Goal: Task Accomplishment & Management: Manage account settings

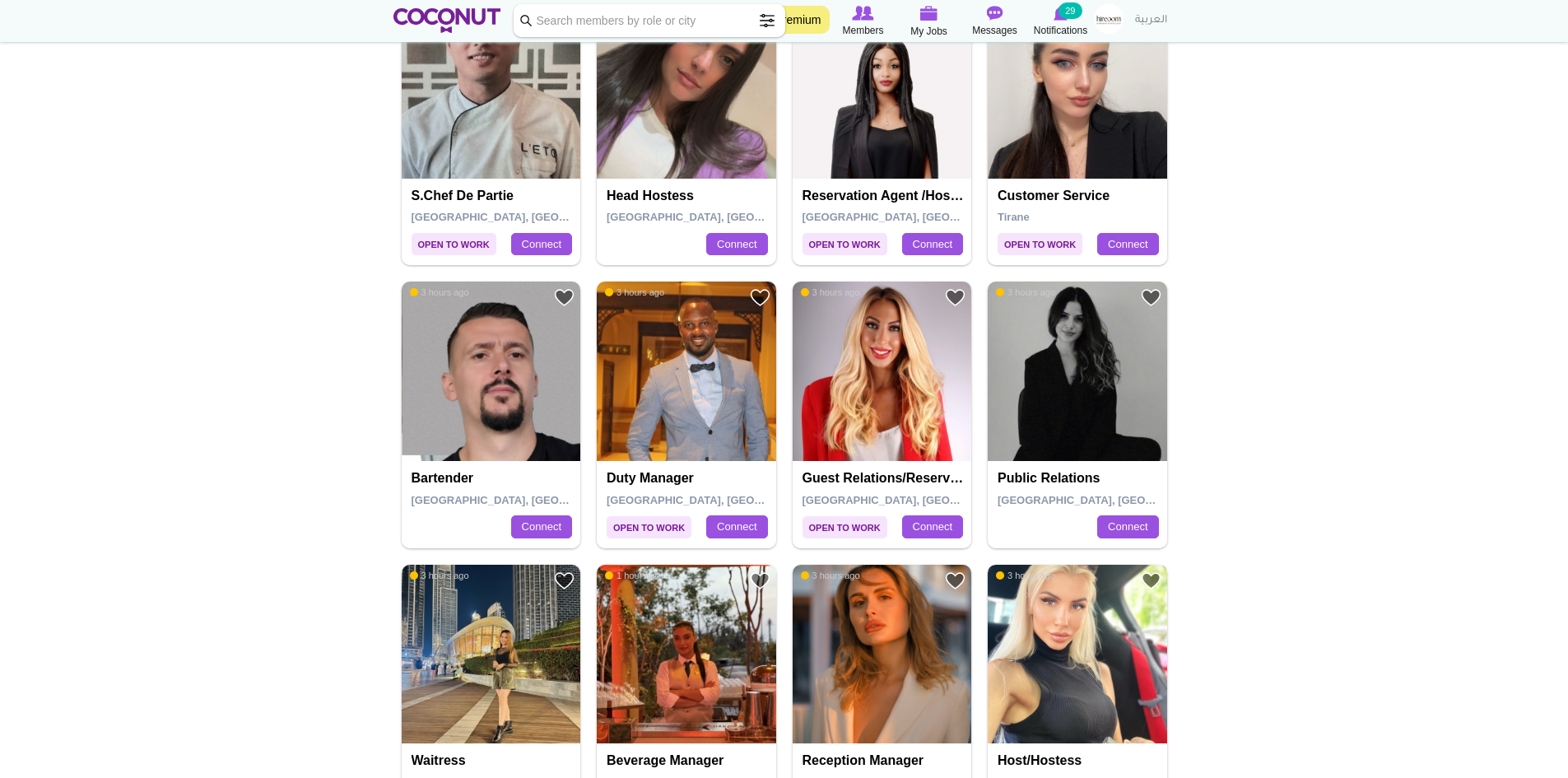
scroll to position [988, 0]
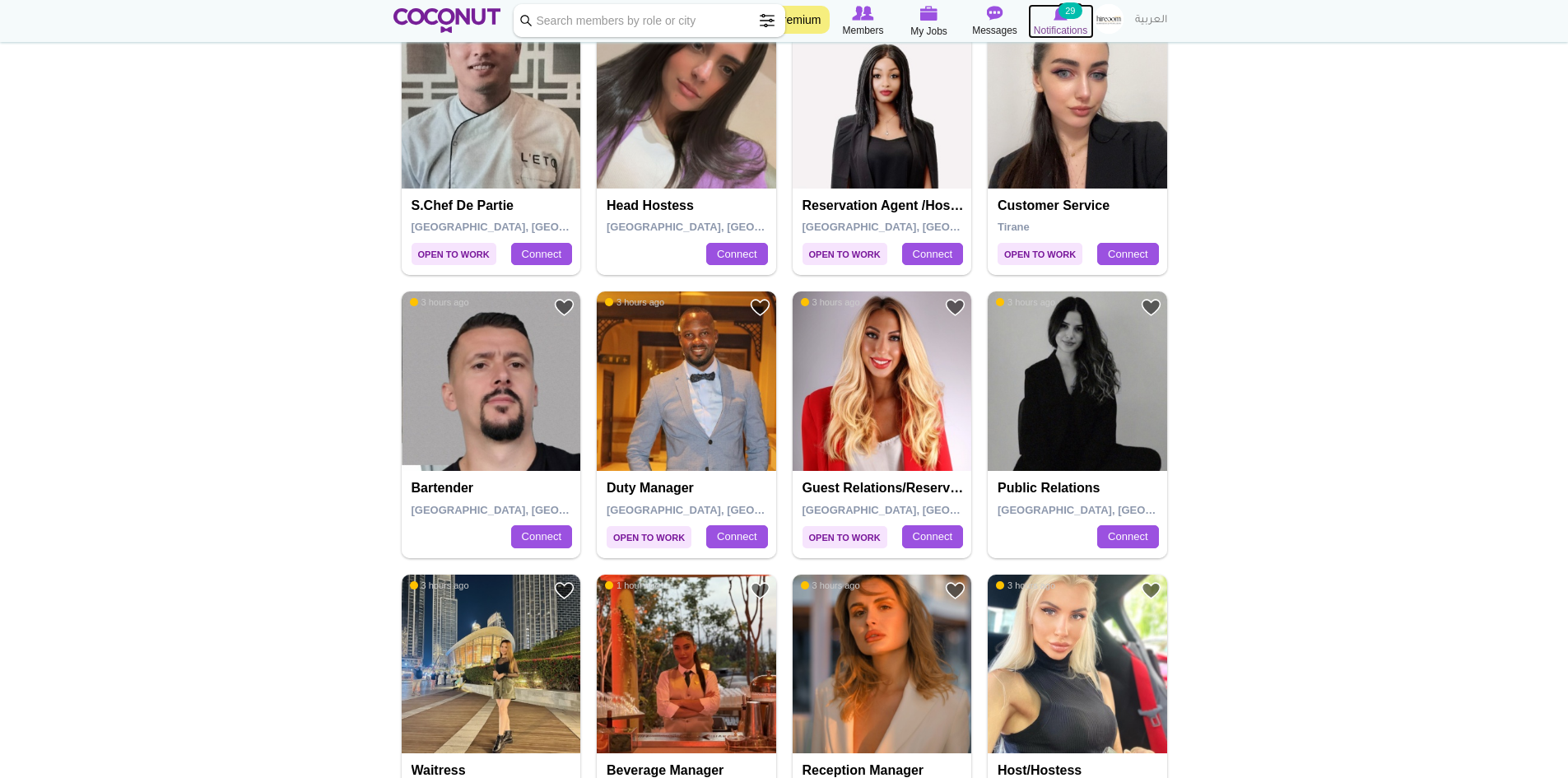
click at [1072, 16] on small "29" at bounding box center [1070, 10] width 23 height 16
click at [918, 18] on icon at bounding box center [929, 14] width 66 height 19
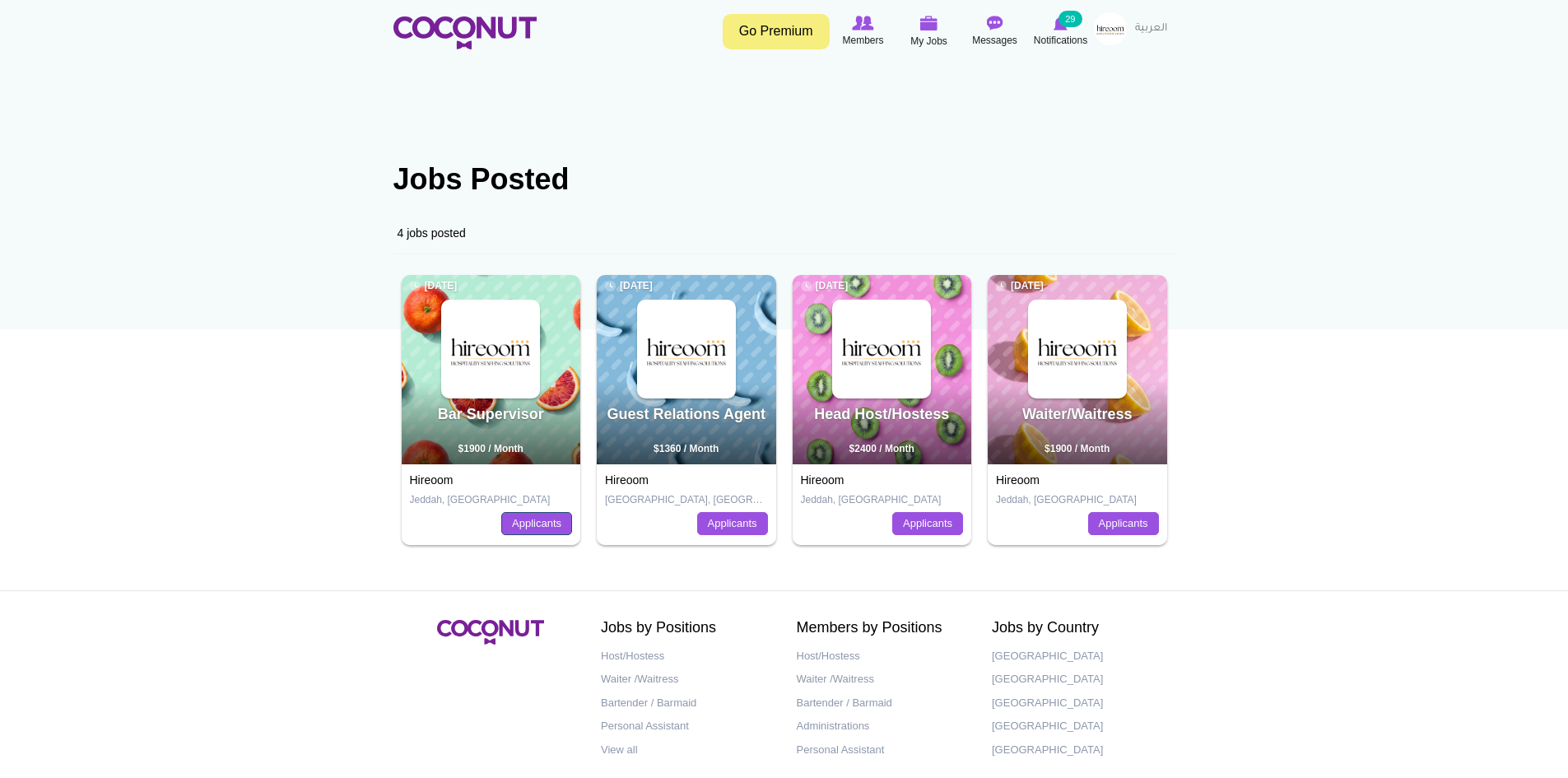
click at [526, 519] on link "Applicants" at bounding box center [536, 523] width 71 height 23
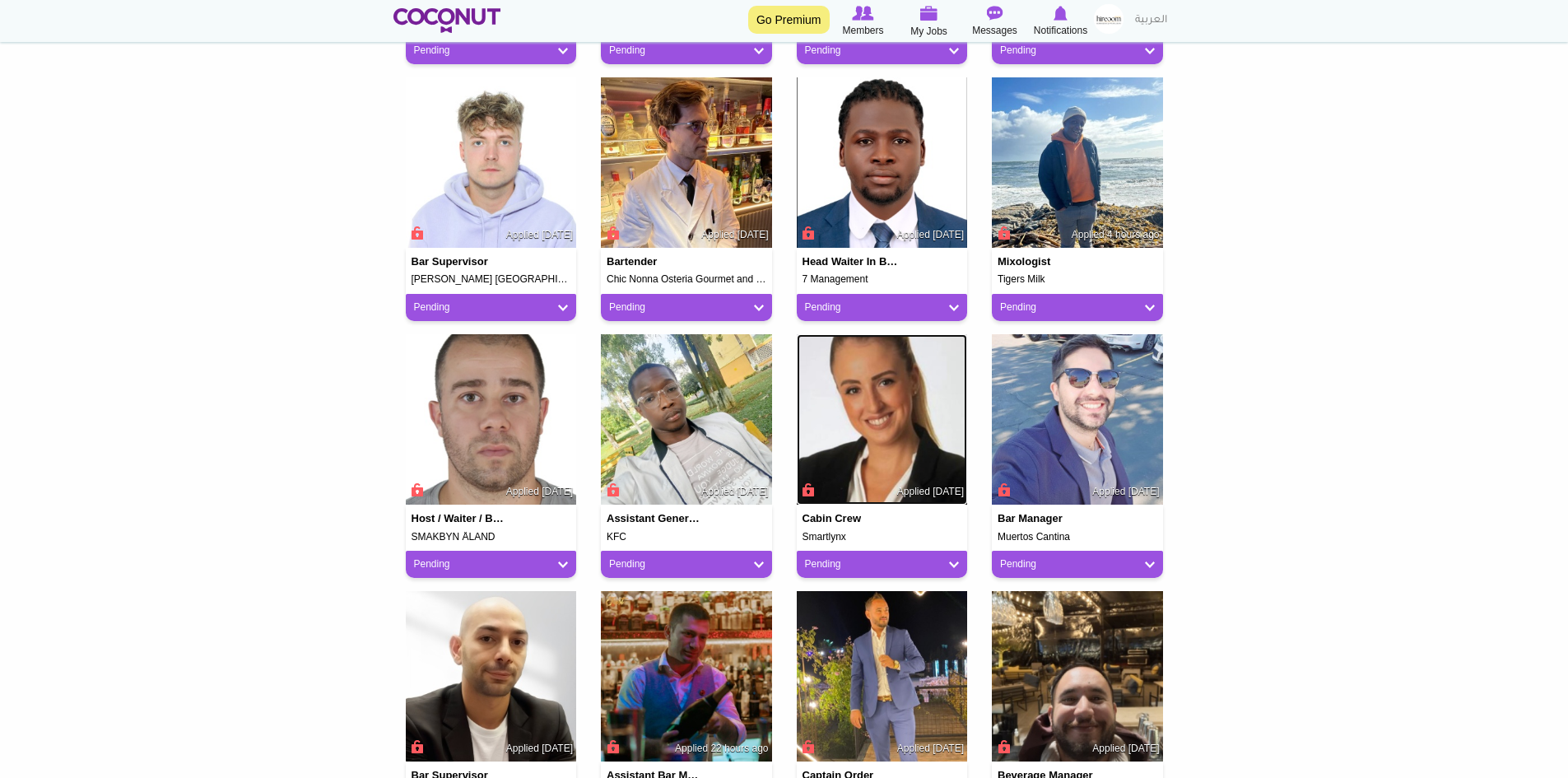
scroll to position [658, 0]
click at [867, 383] on img at bounding box center [882, 421] width 171 height 171
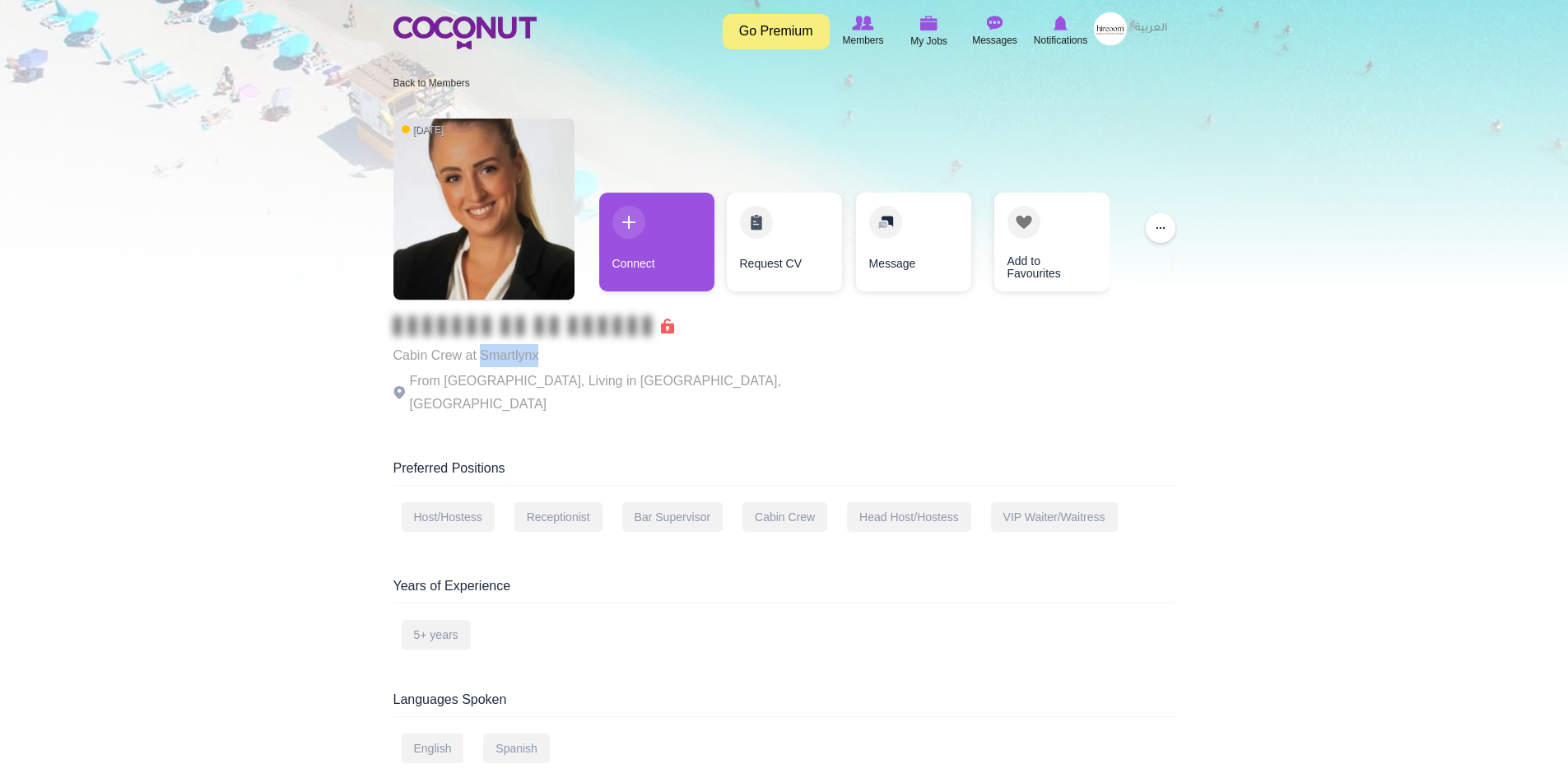
drag, startPoint x: 482, startPoint y: 353, endPoint x: 584, endPoint y: 347, distance: 102.2
click at [584, 347] on p "Cabin Crew at Smartlynx" at bounding box center [620, 355] width 452 height 23
copy p "Smartlynx"
